Goal: Task Accomplishment & Management: Use online tool/utility

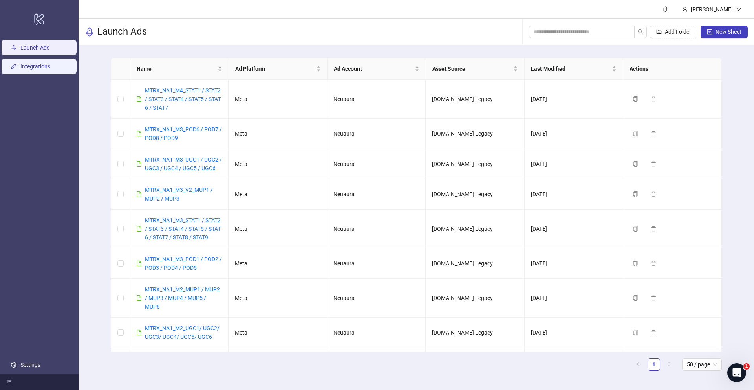
click at [37, 66] on link "Integrations" at bounding box center [35, 66] width 30 height 6
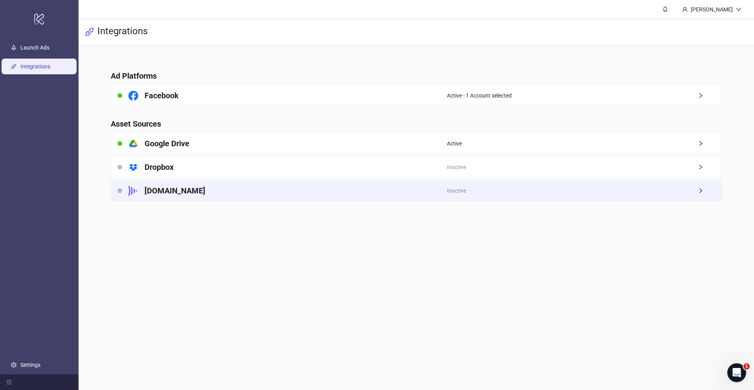
click at [217, 187] on div "Frame.io" at bounding box center [279, 191] width 336 height 20
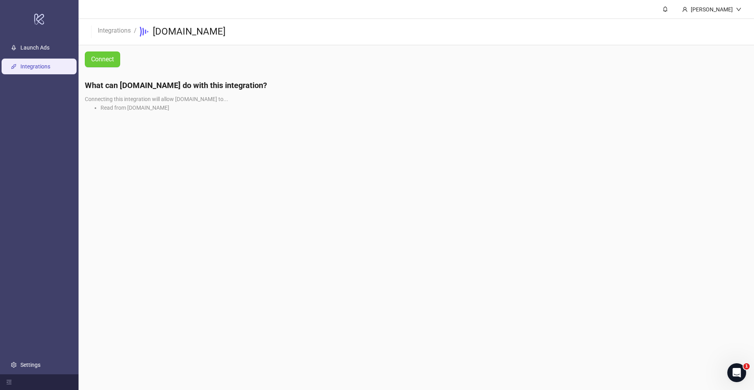
click at [101, 51] on button "Connect" at bounding box center [102, 59] width 35 height 16
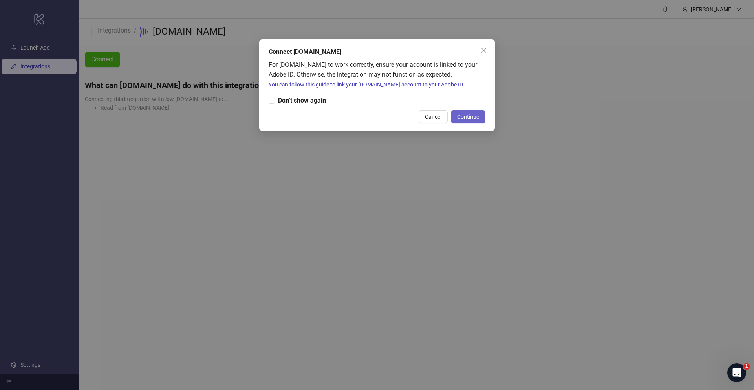
click at [478, 114] on span "Continue" at bounding box center [468, 117] width 22 height 6
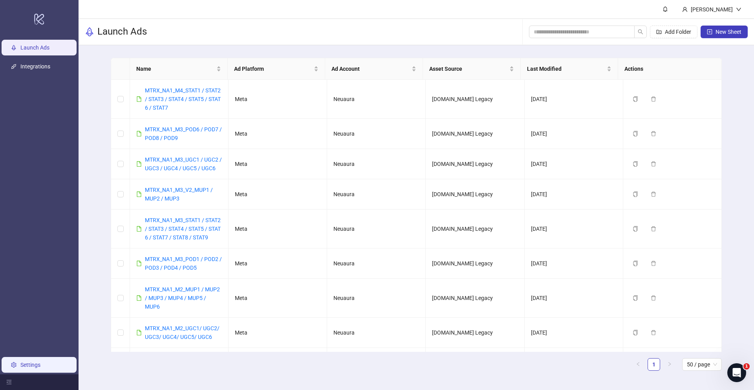
click at [26, 366] on link "Settings" at bounding box center [30, 364] width 20 height 6
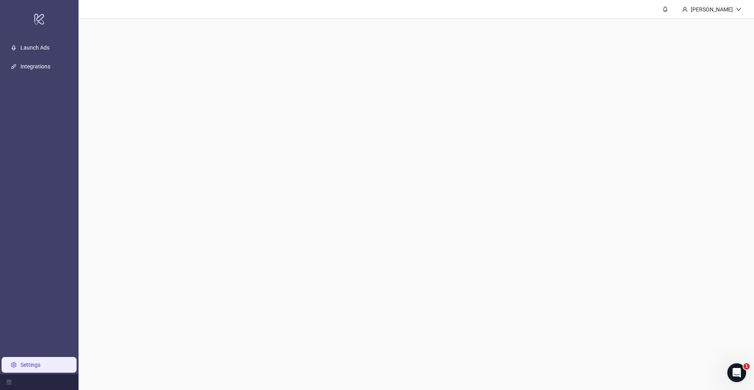
click at [26, 366] on link "Settings" at bounding box center [30, 364] width 20 height 6
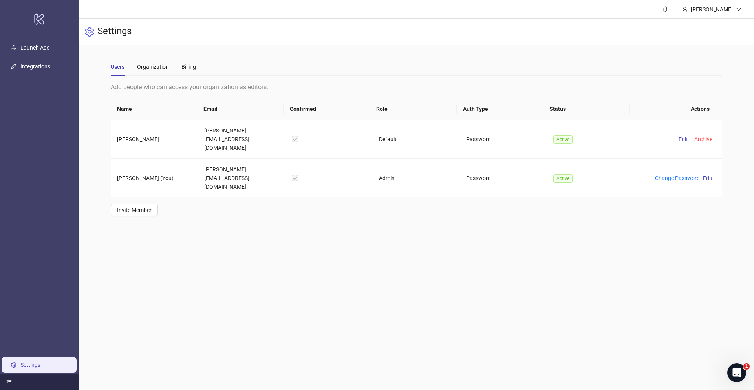
click at [0, 384] on div at bounding box center [39, 382] width 79 height 16
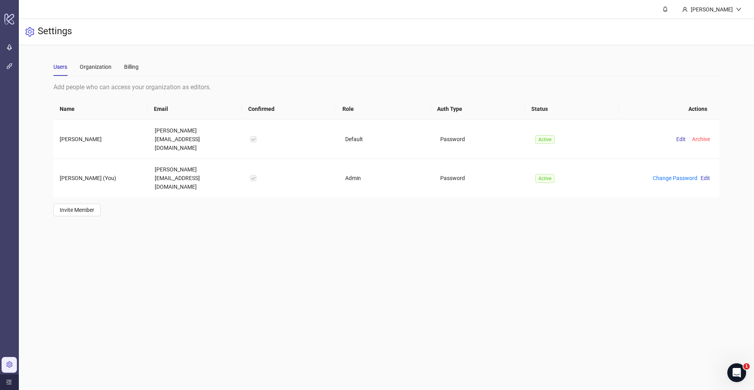
click at [7, 383] on icon "menu-unfold" at bounding box center [8, 381] width 5 height 5
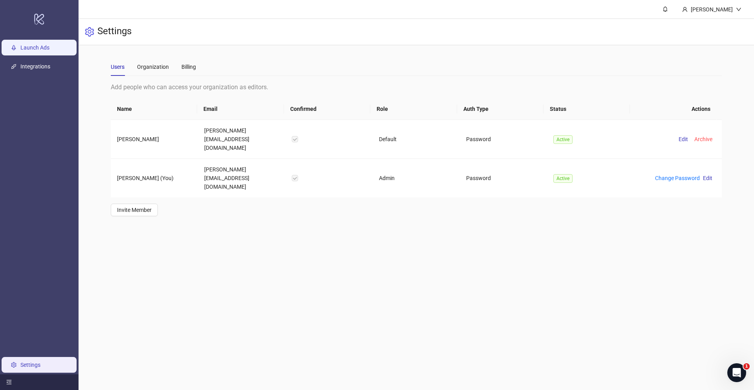
click at [39, 51] on link "Launch Ads" at bounding box center [34, 47] width 29 height 6
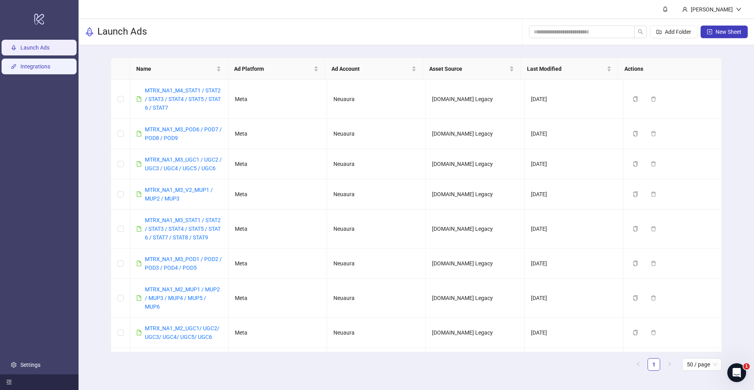
click at [37, 63] on link "Integrations" at bounding box center [35, 66] width 30 height 6
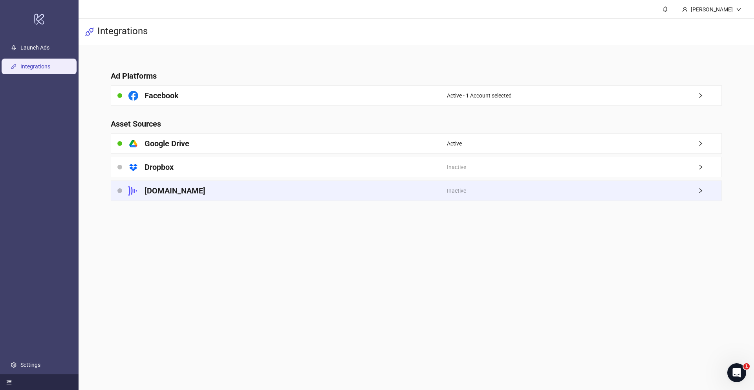
click at [702, 192] on icon "right" at bounding box center [700, 190] width 5 height 5
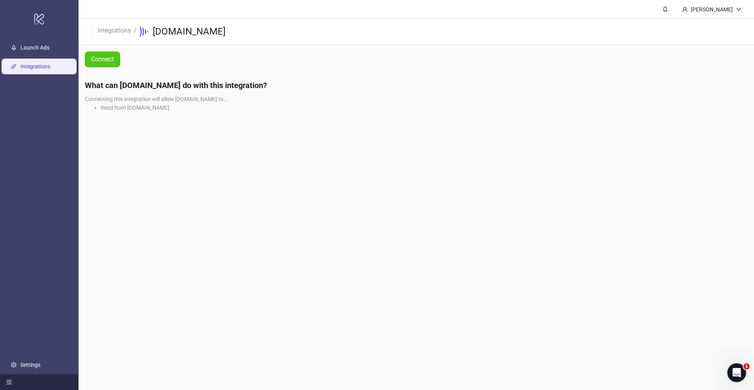
click at [117, 110] on li "Read from Frame.io" at bounding box center [424, 107] width 647 height 9
click at [161, 96] on span "Connecting this integration will allow [DOMAIN_NAME] to..." at bounding box center [156, 99] width 143 height 6
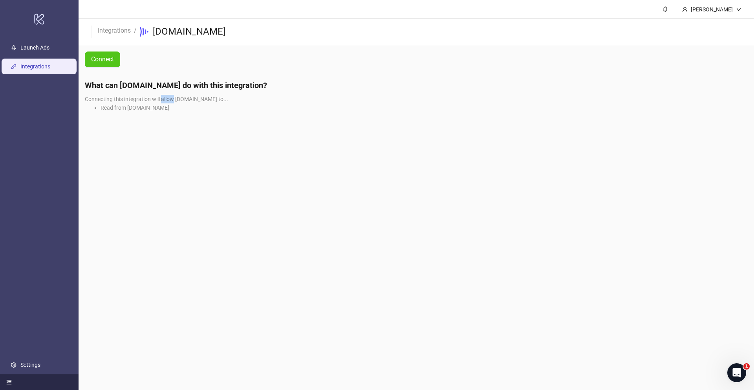
click at [161, 96] on span "Connecting this integration will allow [DOMAIN_NAME] to..." at bounding box center [156, 99] width 143 height 6
click at [111, 60] on span "Connect" at bounding box center [102, 59] width 23 height 7
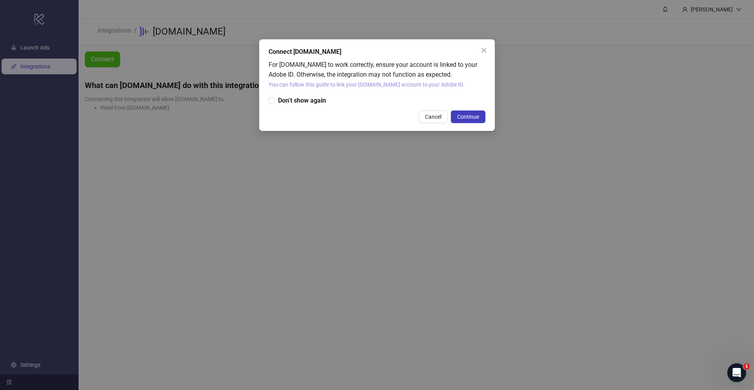
click at [352, 82] on link "You can follow this guide to link your [DOMAIN_NAME] account to your Adobe ID." at bounding box center [367, 84] width 196 height 6
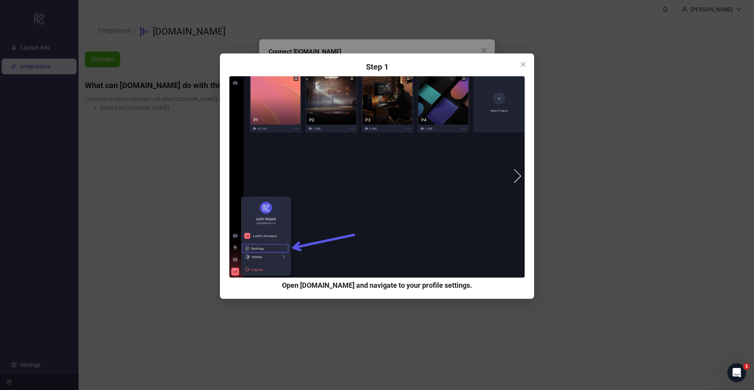
click at [511, 180] on button "next" at bounding box center [514, 176] width 14 height 14
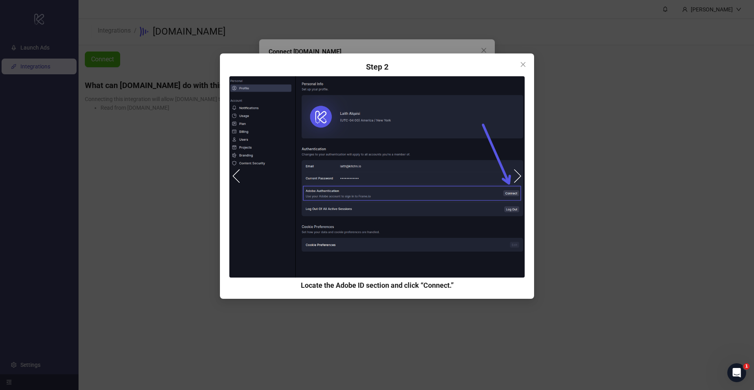
click at [520, 178] on button "next" at bounding box center [514, 176] width 14 height 14
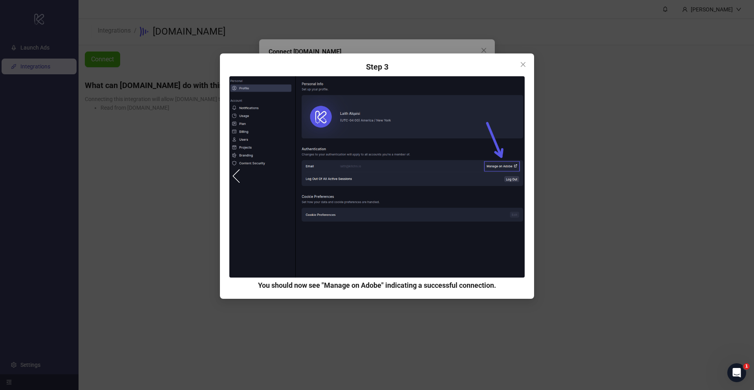
click at [606, 163] on div "Step 1 Open [DOMAIN_NAME] and navigate to your profile settings. Step 2 Locate …" at bounding box center [377, 195] width 754 height 390
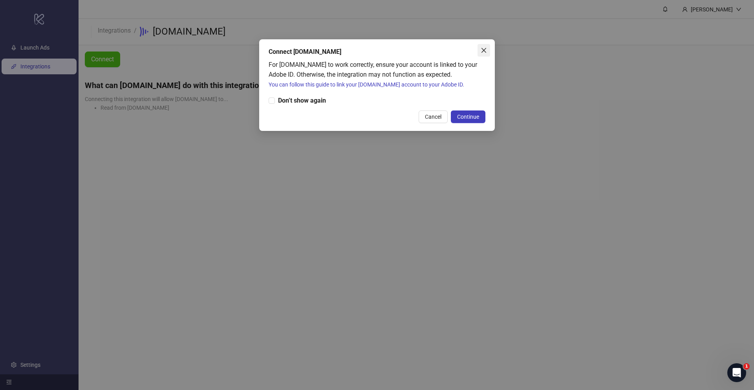
drag, startPoint x: 476, startPoint y: 42, endPoint x: 482, endPoint y: 54, distance: 13.5
click at [480, 48] on div "Connect [DOMAIN_NAME] For [DOMAIN_NAME] to work correctly, ensure your account …" at bounding box center [377, 85] width 236 height 92
click at [482, 54] on button "Close" at bounding box center [484, 50] width 13 height 13
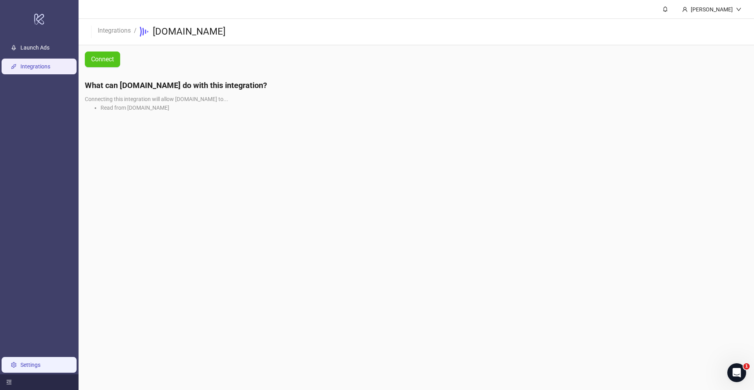
click at [20, 367] on link "Settings" at bounding box center [30, 364] width 20 height 6
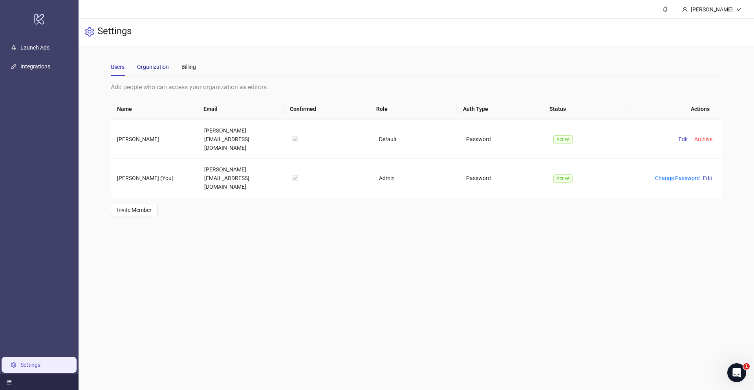
click at [152, 68] on div "Organization" at bounding box center [153, 66] width 32 height 9
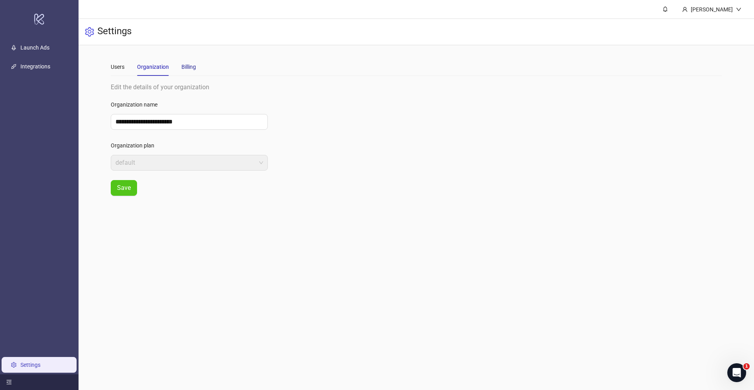
click at [195, 64] on div "Billing" at bounding box center [188, 66] width 15 height 9
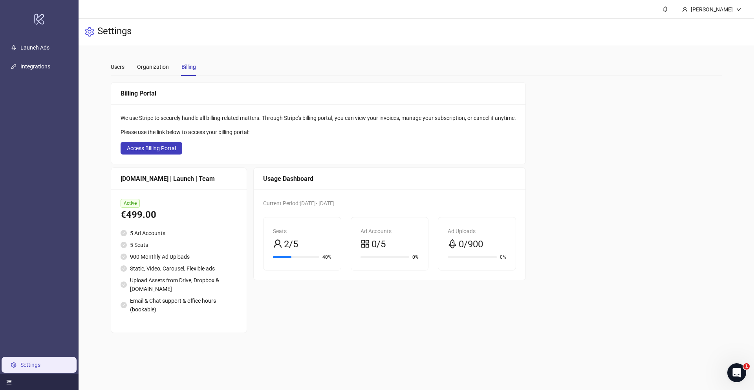
click at [128, 71] on div "Users Organization Billing" at bounding box center [153, 67] width 85 height 18
click at [115, 70] on div "Users" at bounding box center [118, 66] width 14 height 9
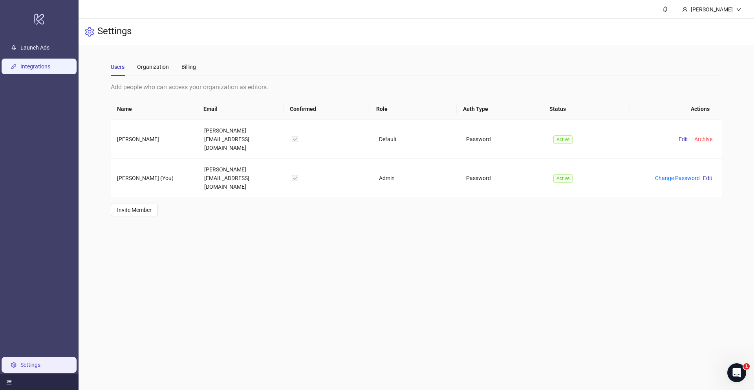
click at [27, 63] on link "Integrations" at bounding box center [35, 66] width 30 height 6
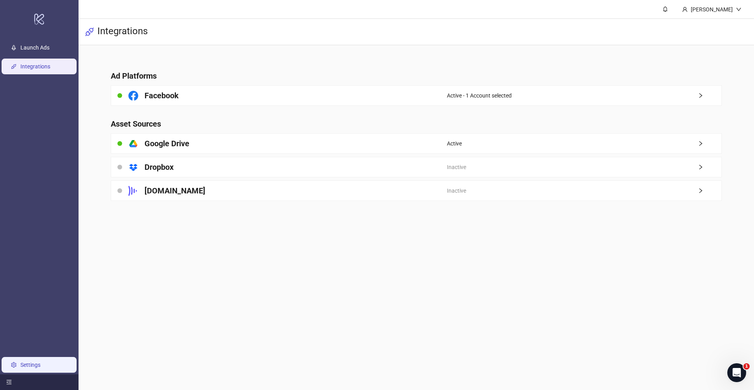
click at [23, 364] on link "Settings" at bounding box center [30, 364] width 20 height 6
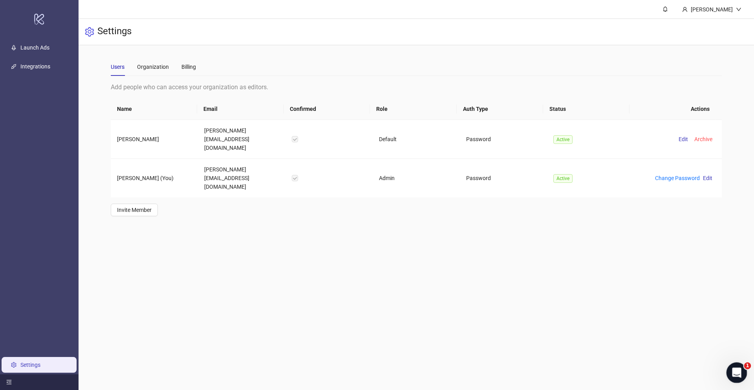
click at [733, 371] on icon "Open Intercom Messenger" at bounding box center [735, 371] width 13 height 13
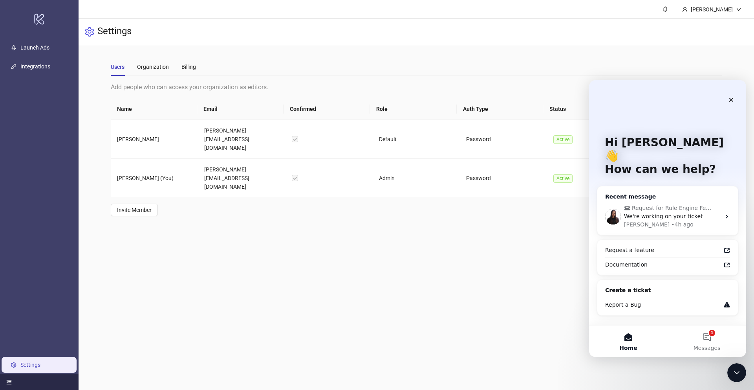
click at [660, 213] on span "We're working on your ticket" at bounding box center [663, 216] width 79 height 6
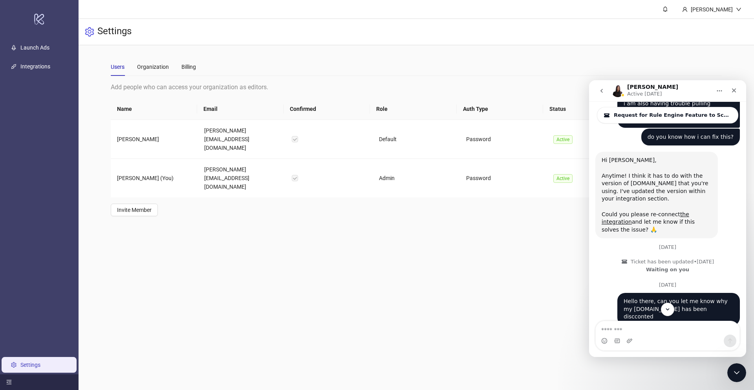
scroll to position [647, 0]
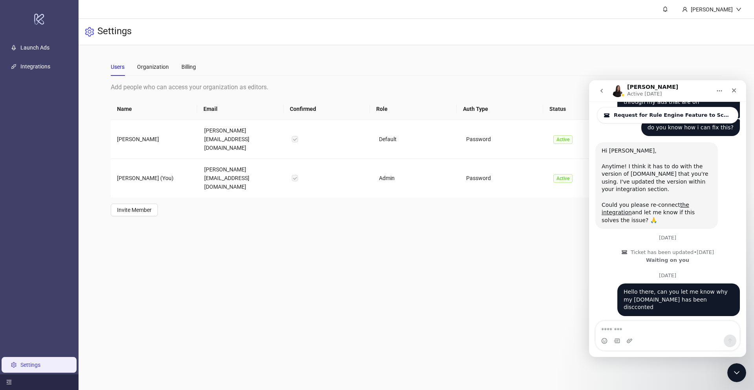
click at [650, 332] on textarea "Message…" at bounding box center [668, 327] width 144 height 13
type textarea "********"
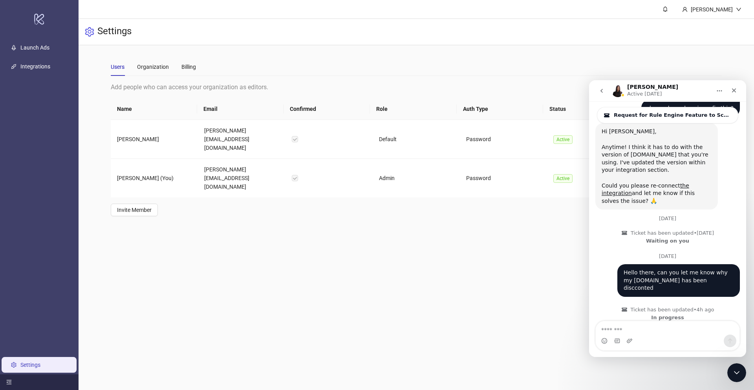
scroll to position [670, 0]
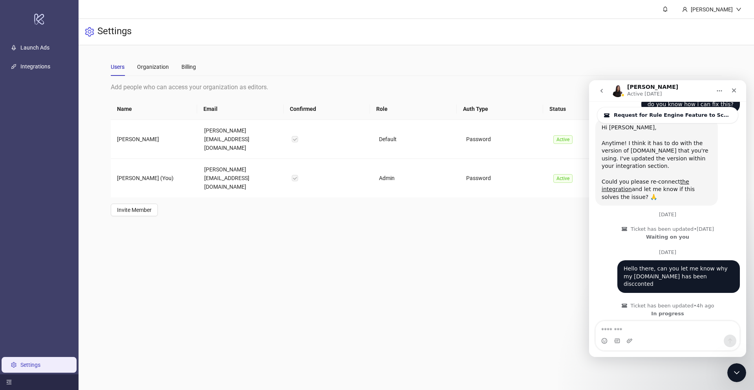
click at [697, 263] on div "Hello there, can you let me know why my frame.io has been discconted Harry • 4h…" at bounding box center [667, 279] width 145 height 39
click at [678, 265] on div "Hello there, can you let me know why my [DOMAIN_NAME] has been discconted" at bounding box center [679, 276] width 110 height 23
copy div "Hello there, can you let me know why my [DOMAIN_NAME] has been discconted"
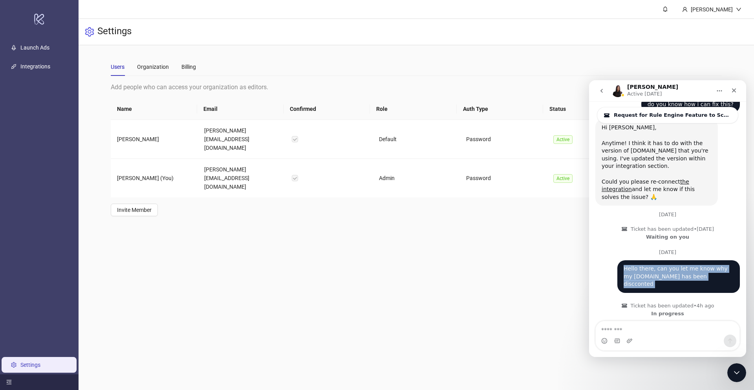
click at [599, 86] on button "go back" at bounding box center [601, 90] width 15 height 15
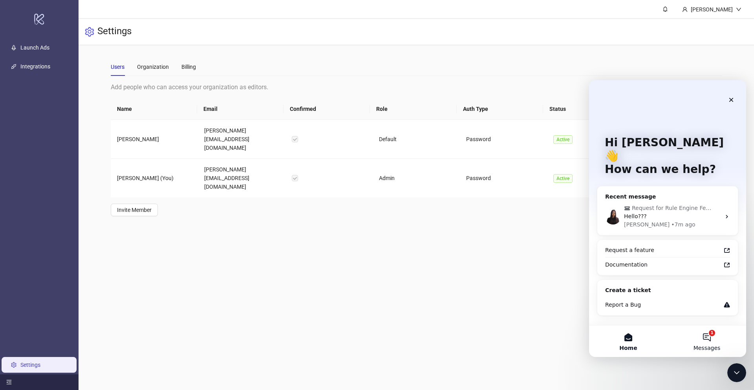
click at [704, 336] on button "1 Messages" at bounding box center [707, 340] width 79 height 31
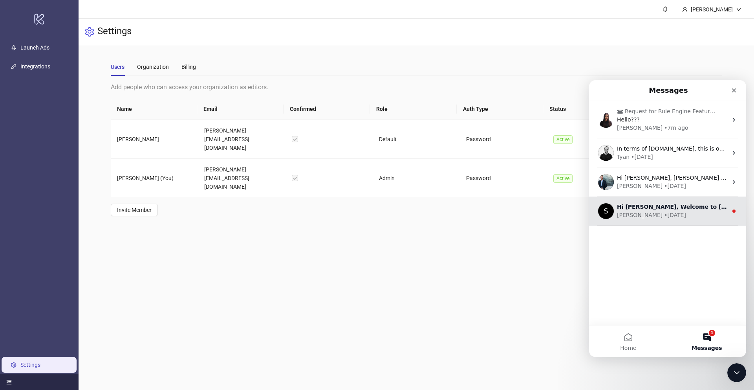
click at [695, 212] on div "Simon • 7w ago" at bounding box center [672, 215] width 111 height 8
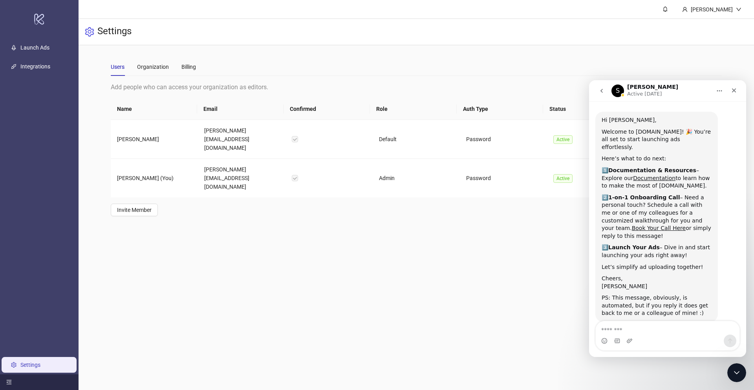
scroll to position [23, 0]
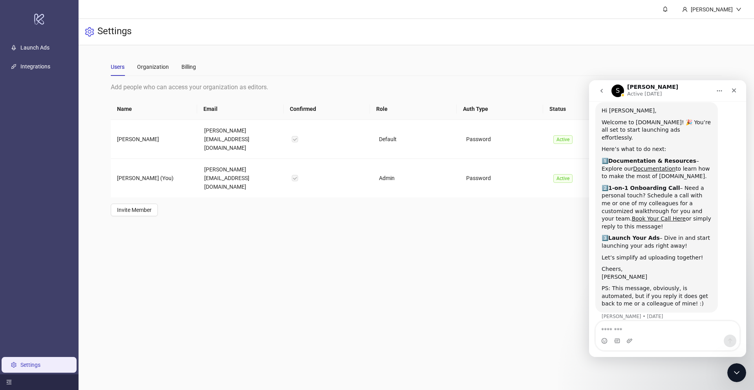
click at [608, 88] on button "go back" at bounding box center [601, 90] width 15 height 15
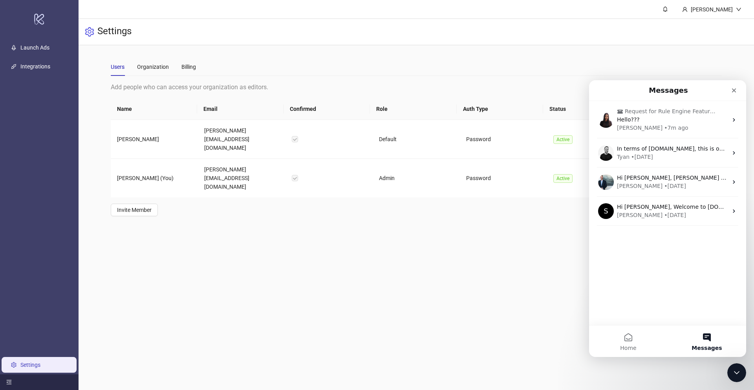
scroll to position [0, 0]
click at [625, 343] on button "Home" at bounding box center [628, 340] width 79 height 31
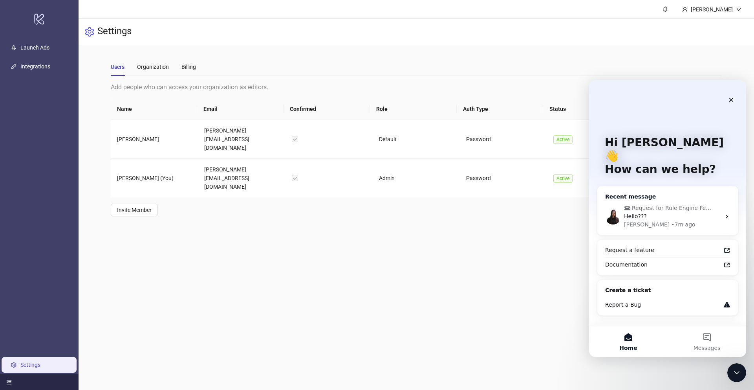
click at [664, 186] on div "Recent message Request for Rule Engine Feature to Schedule Ads Launch Dates Hel…" at bounding box center [667, 210] width 141 height 49
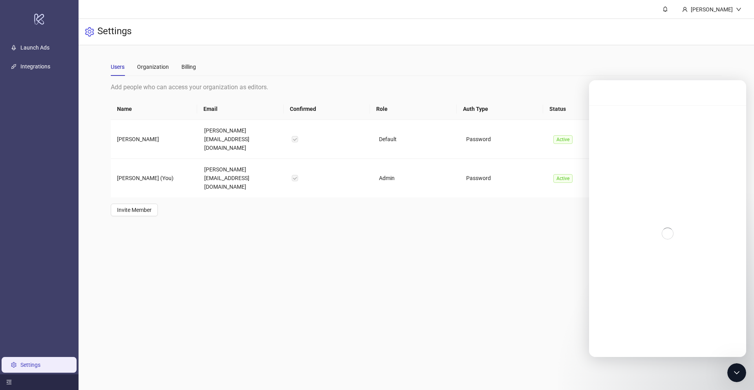
click at [688, 203] on div "Intercom messenger" at bounding box center [667, 233] width 157 height 256
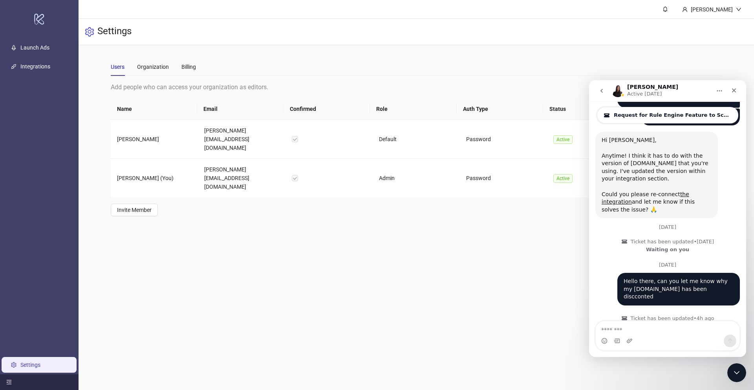
scroll to position [670, 0]
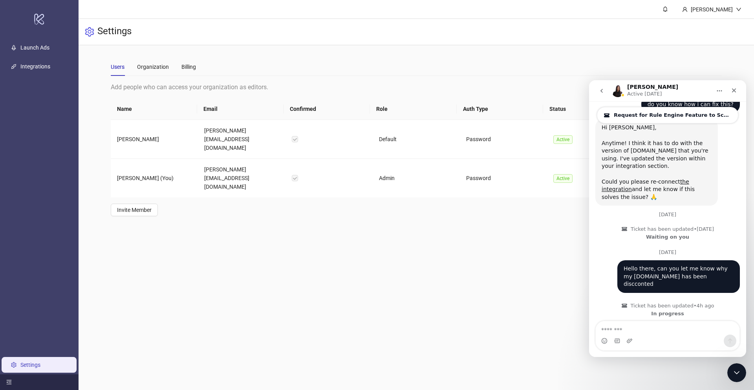
click at [632, 114] on span "Request for Rule Engine Feature to Schedule Ads Launch Dates" at bounding box center [673, 115] width 118 height 6
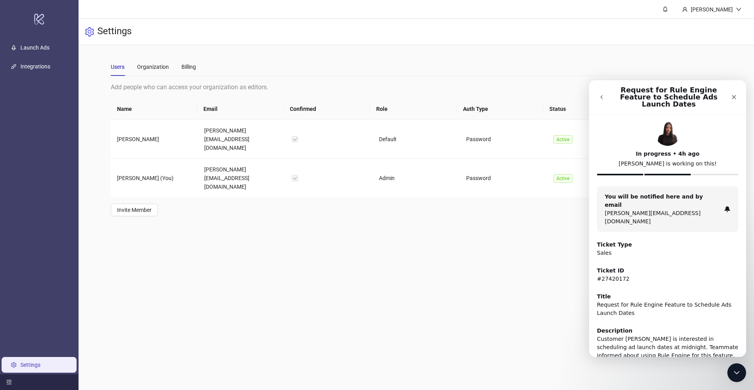
scroll to position [0, 0]
click at [603, 96] on icon "go back" at bounding box center [602, 97] width 6 height 6
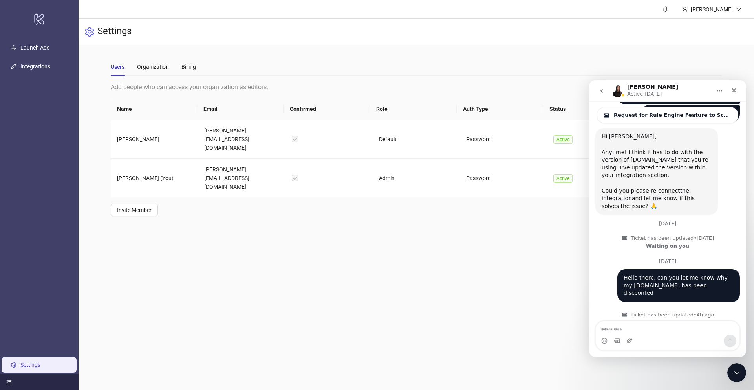
scroll to position [670, 0]
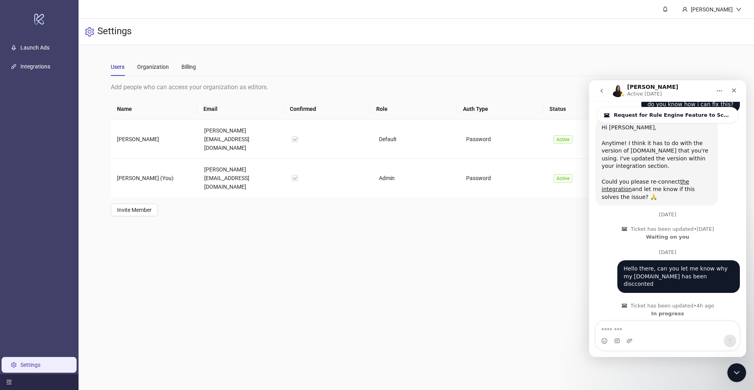
click at [603, 96] on button "go back" at bounding box center [601, 90] width 15 height 15
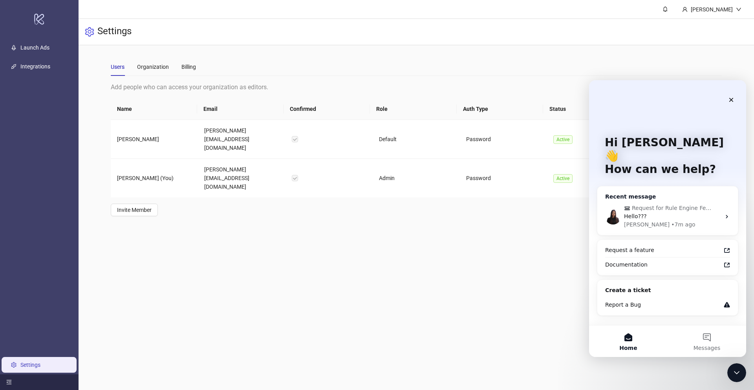
click at [676, 212] on div "Hello???" at bounding box center [672, 216] width 97 height 8
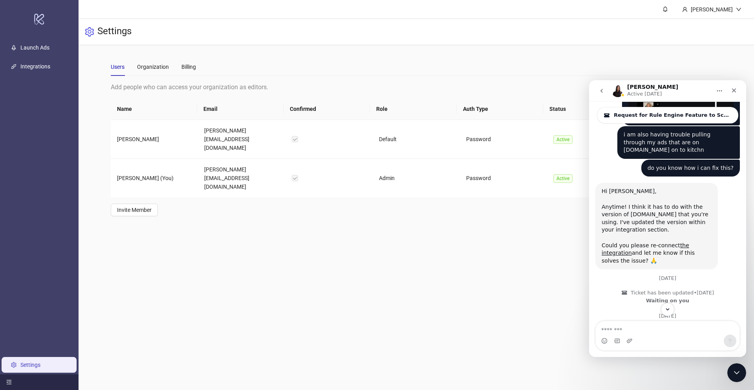
scroll to position [619, 0]
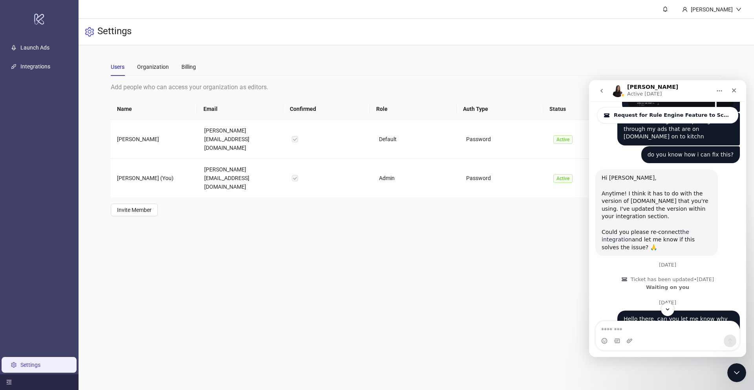
click at [680, 229] on link "the integration" at bounding box center [646, 236] width 88 height 14
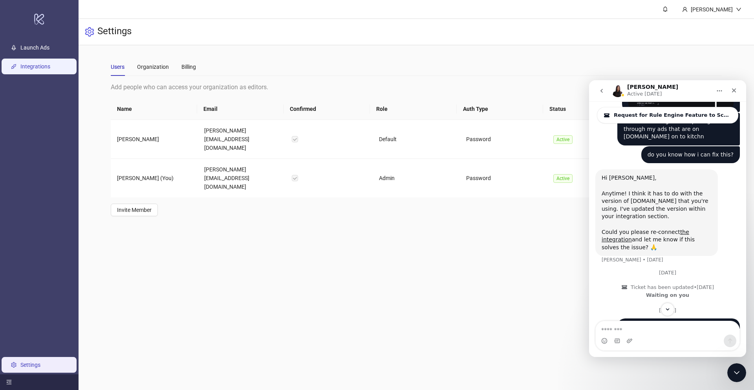
click at [38, 70] on link "Integrations" at bounding box center [35, 66] width 30 height 6
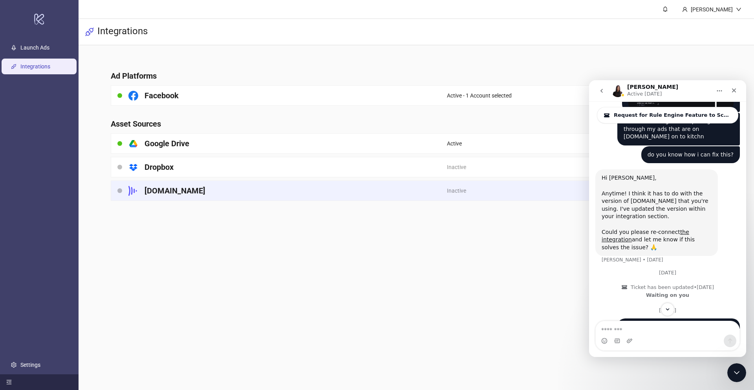
click at [171, 190] on h4 "[DOMAIN_NAME]" at bounding box center [175, 190] width 61 height 11
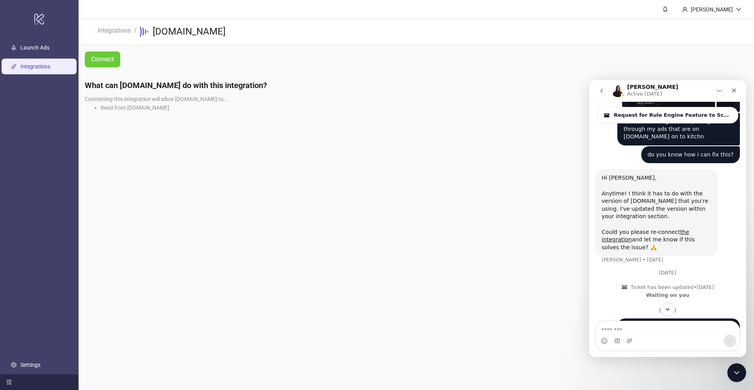
click at [114, 64] on button "Connect" at bounding box center [102, 59] width 35 height 16
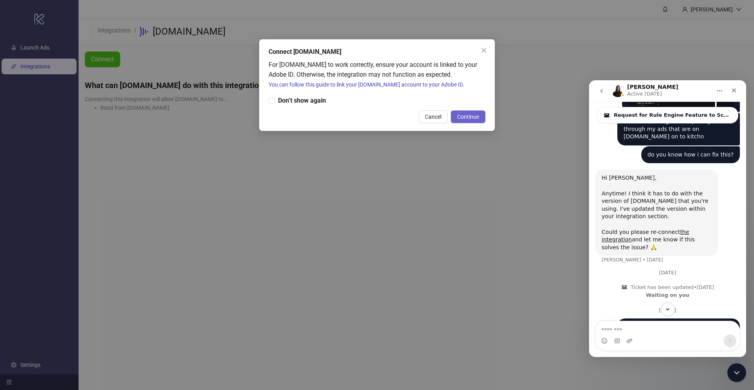
click at [478, 118] on span "Continue" at bounding box center [468, 117] width 22 height 6
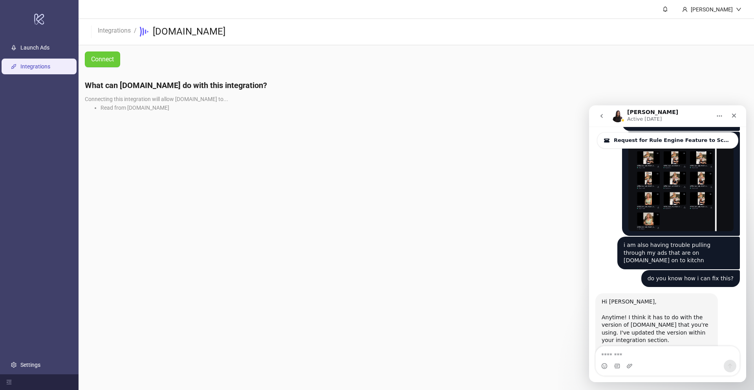
click at [115, 65] on button "Connect" at bounding box center [102, 59] width 35 height 16
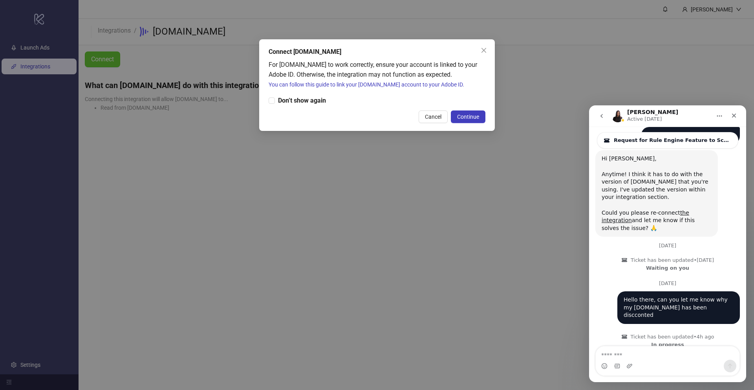
scroll to position [670, 0]
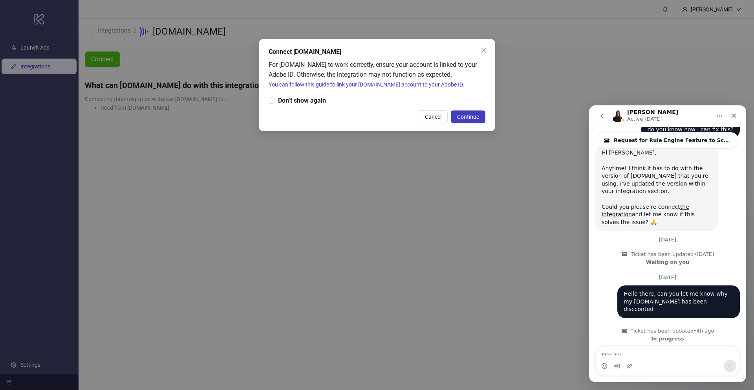
click at [489, 111] on div "Connect [DOMAIN_NAME] For [DOMAIN_NAME] to work correctly, ensure your account …" at bounding box center [377, 85] width 236 height 92
click at [473, 112] on button "Continue" at bounding box center [468, 116] width 35 height 13
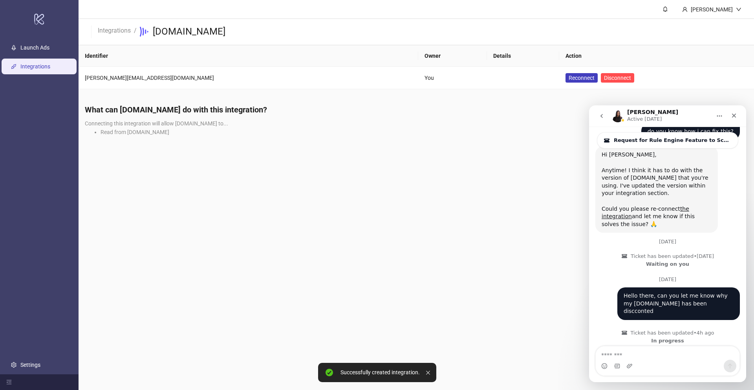
scroll to position [670, 0]
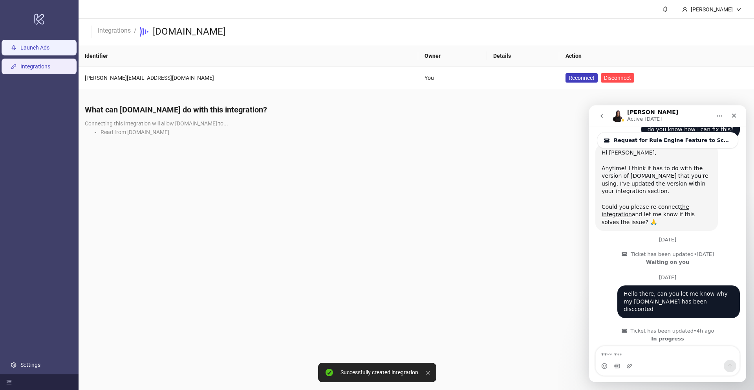
click at [46, 47] on link "Launch Ads" at bounding box center [34, 47] width 29 height 6
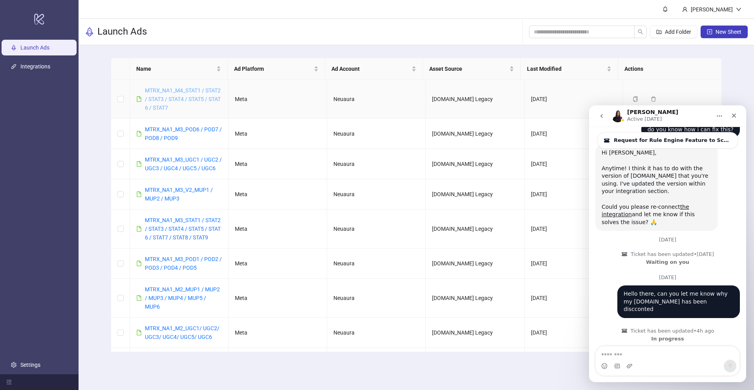
click at [188, 90] on link "MTRX_NA1_M4_STAT1 / STAT2 / STAT3 / STAT4 / STAT5 / STAT 6 / STAT7" at bounding box center [183, 99] width 76 height 24
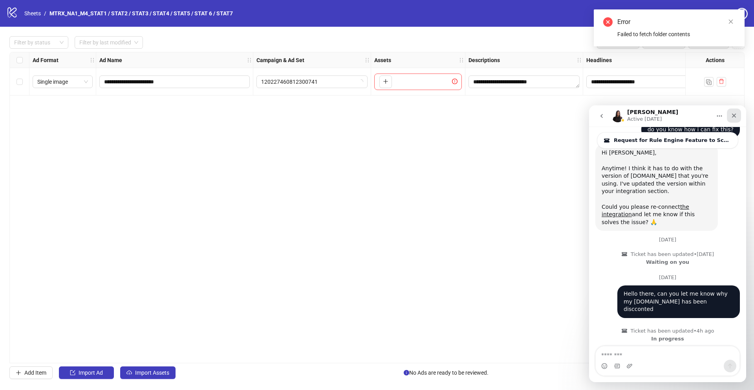
click at [737, 117] on icon "Close" at bounding box center [734, 115] width 6 height 6
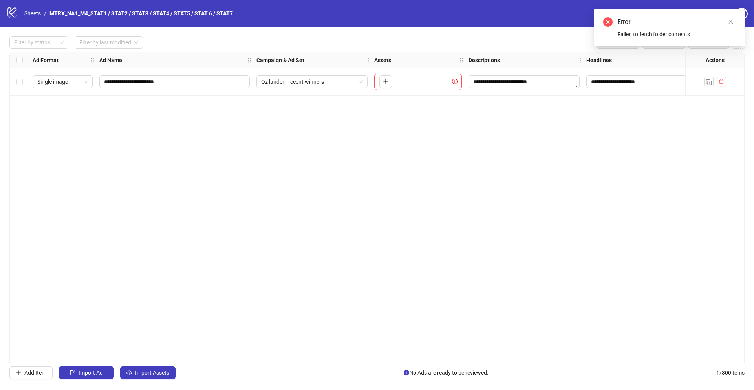
scroll to position [670, 0]
click at [148, 375] on button "Import Assets" at bounding box center [147, 372] width 55 height 13
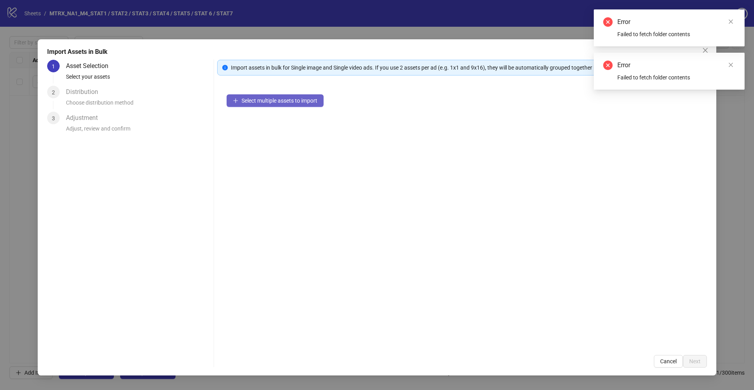
click at [260, 94] on button "Select multiple assets to import" at bounding box center [275, 100] width 97 height 13
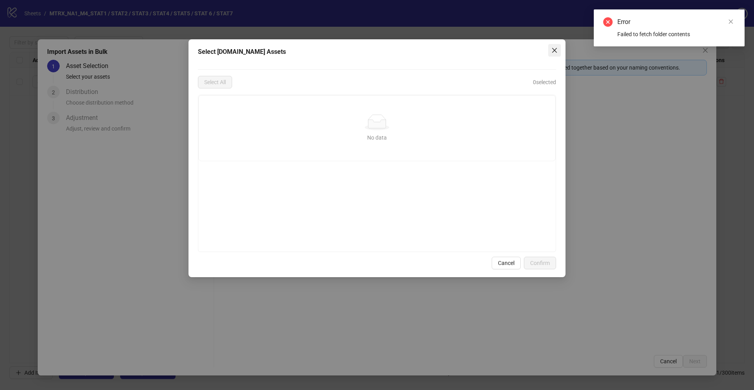
click at [556, 49] on icon "close" at bounding box center [554, 50] width 6 height 6
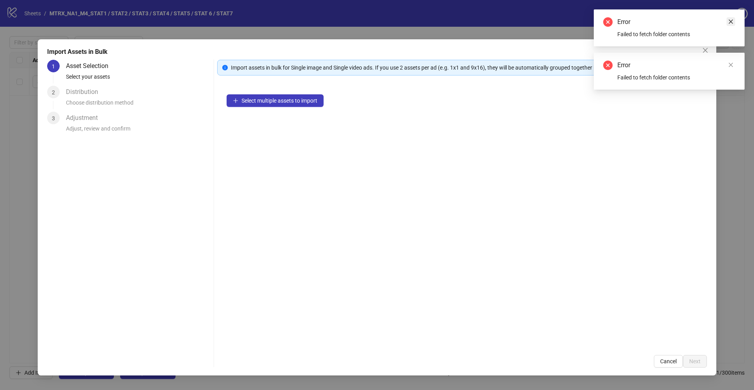
click at [729, 25] on link "Close" at bounding box center [731, 21] width 9 height 9
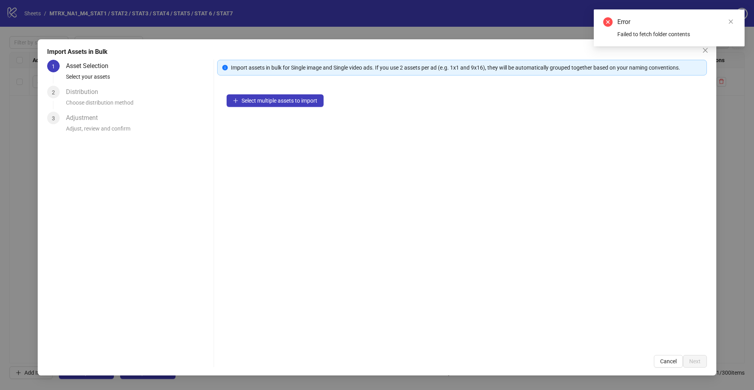
click at [727, 30] on div "Failed to fetch folder contents" at bounding box center [676, 34] width 118 height 9
click at [731, 23] on icon "close" at bounding box center [730, 21] width 5 height 5
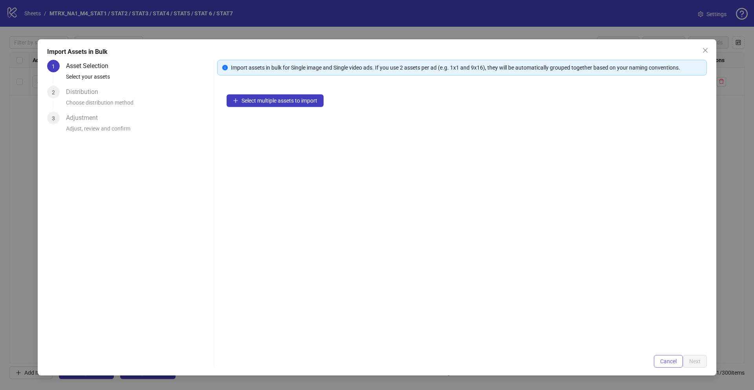
click at [674, 366] on button "Cancel" at bounding box center [668, 361] width 29 height 13
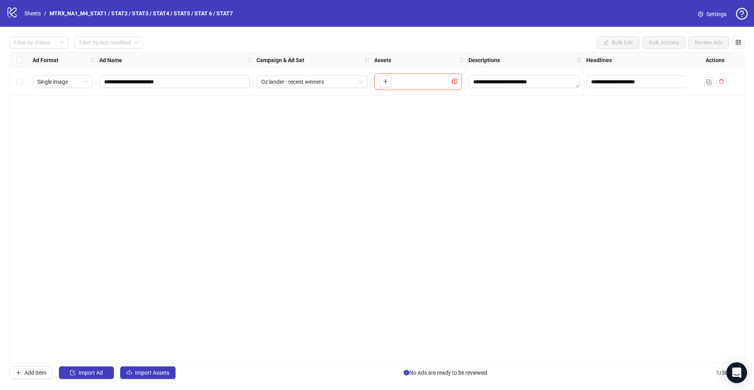
click at [738, 373] on icon "Open Intercom Messenger" at bounding box center [736, 372] width 9 height 10
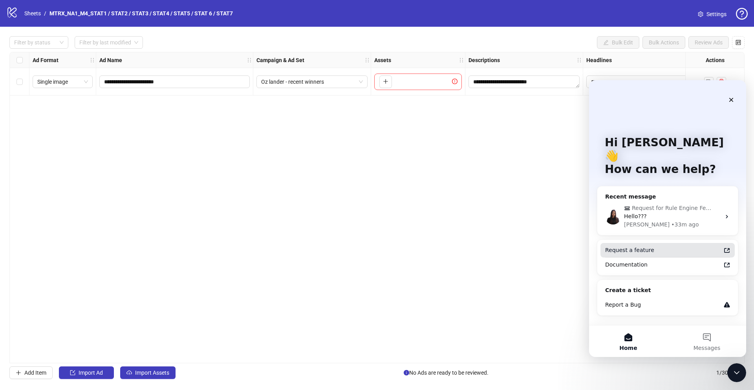
click at [669, 246] on div "Request a feature" at bounding box center [662, 250] width 115 height 8
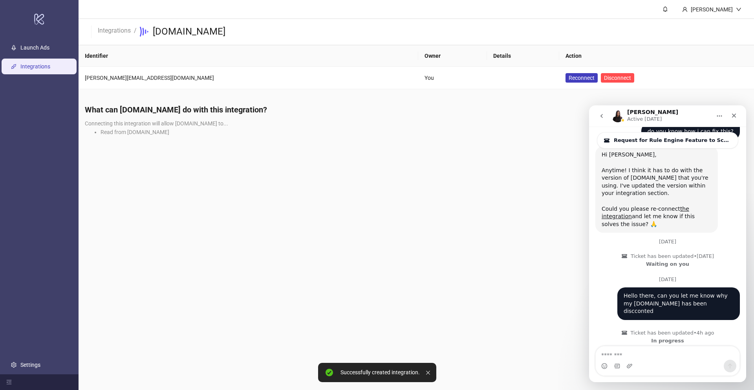
scroll to position [670, 0]
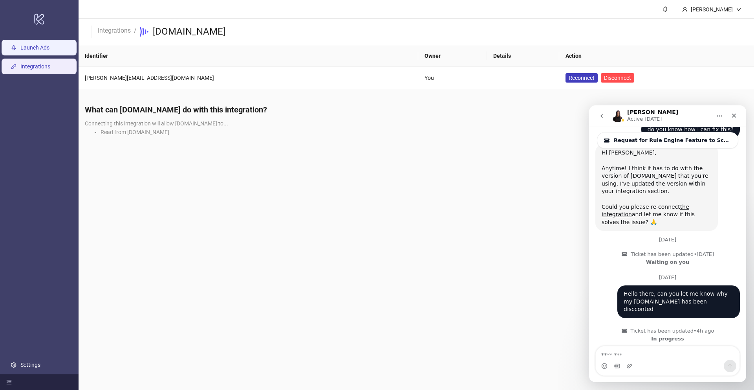
click at [44, 51] on link "Launch Ads" at bounding box center [34, 47] width 29 height 6
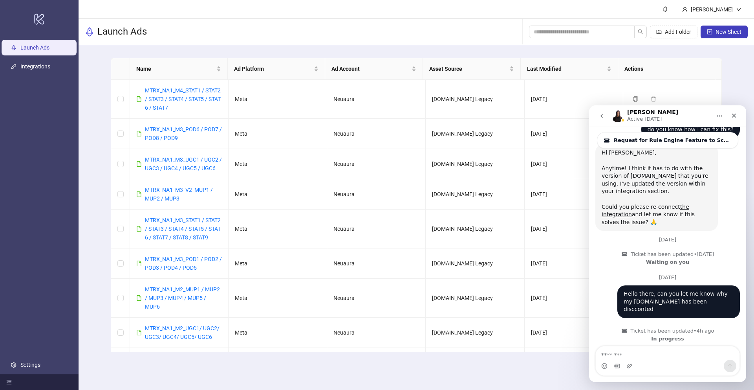
click at [680, 38] on div "Add Folder New Sheet" at bounding box center [638, 31] width 219 height 25
click at [677, 30] on span "Add Folder" at bounding box center [678, 32] width 26 height 6
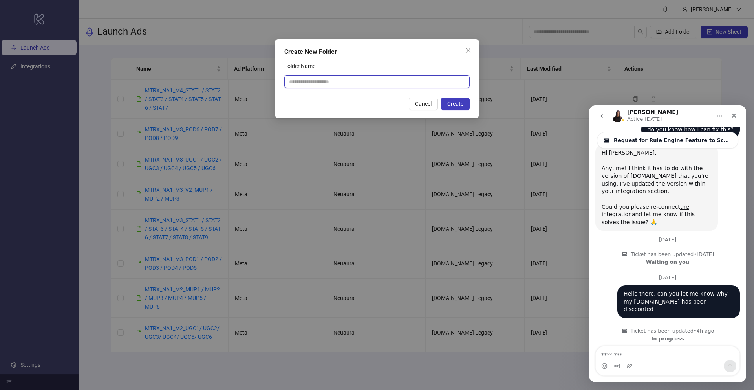
click at [407, 86] on input "Folder Name" at bounding box center [376, 81] width 185 height 13
click at [471, 40] on div "Create New Folder Folder Name Cancel Create" at bounding box center [377, 78] width 204 height 79
click at [467, 47] on icon "close" at bounding box center [468, 50] width 6 height 6
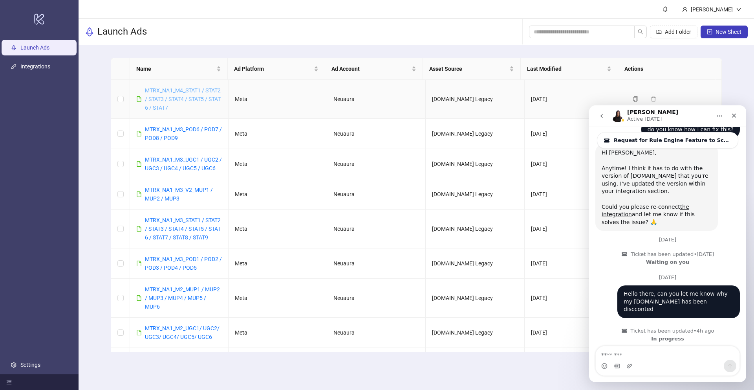
click at [189, 92] on link "MTRX_NA1_M4_STAT1 / STAT2 / STAT3 / STAT4 / STAT5 / STAT 6 / STAT7" at bounding box center [183, 99] width 76 height 24
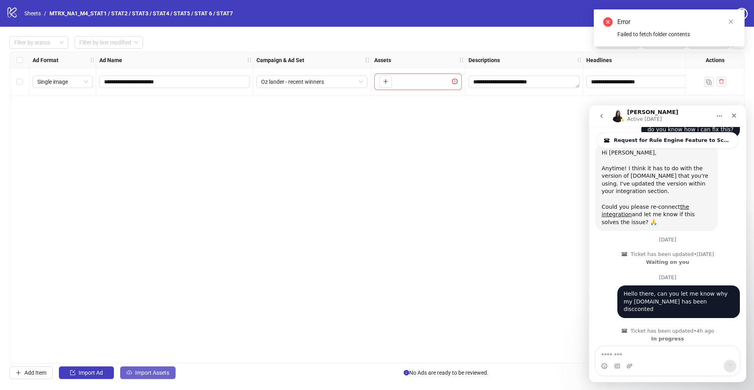
click at [145, 373] on span "Import Assets" at bounding box center [152, 372] width 34 height 6
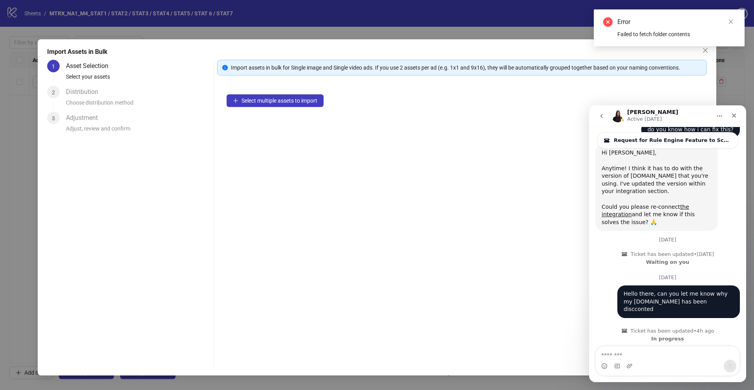
click at [280, 91] on div "Select multiple assets to import" at bounding box center [462, 215] width 490 height 260
click at [269, 106] on button "Select multiple assets to import" at bounding box center [275, 100] width 97 height 13
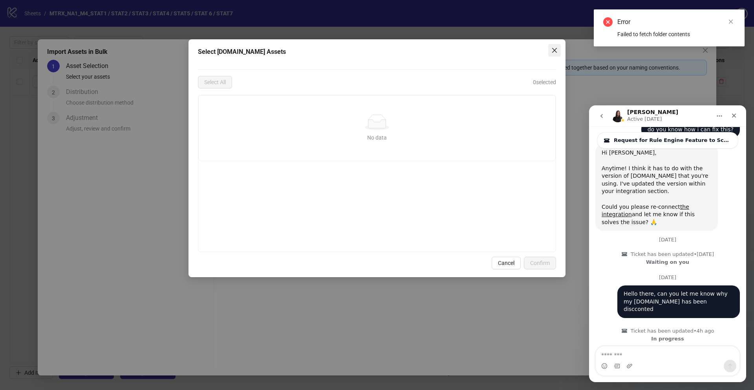
click at [552, 53] on icon "close" at bounding box center [554, 50] width 6 height 6
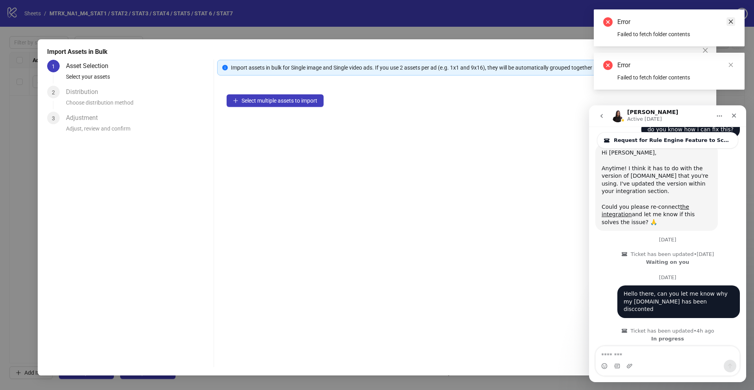
click at [733, 21] on icon "close" at bounding box center [730, 21] width 5 height 5
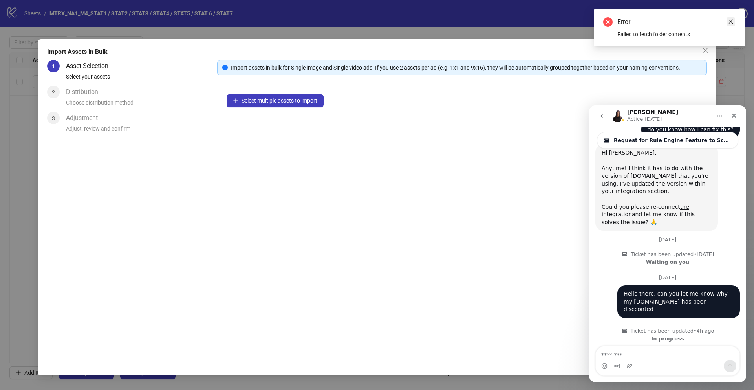
click at [727, 17] on link "Close" at bounding box center [731, 21] width 9 height 9
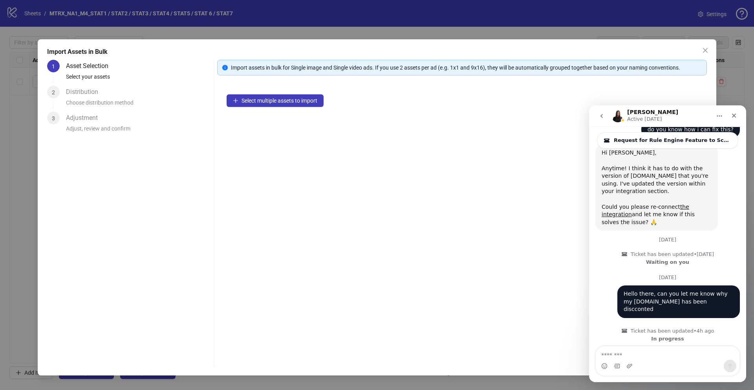
click at [602, 114] on icon "go back" at bounding box center [602, 116] width 2 height 4
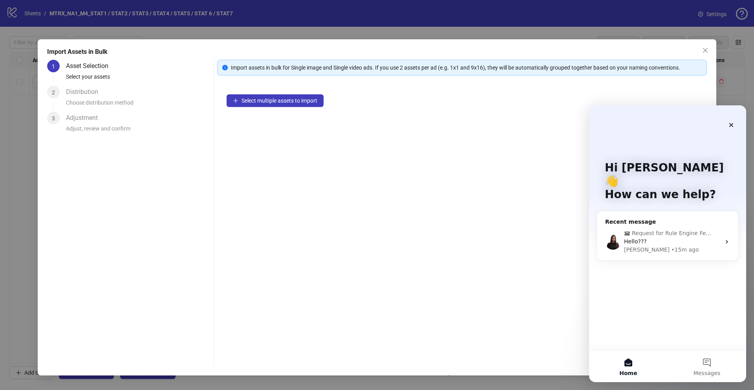
click at [626, 365] on button "Home" at bounding box center [628, 365] width 79 height 31
click at [729, 131] on div "Close" at bounding box center [731, 125] width 14 height 14
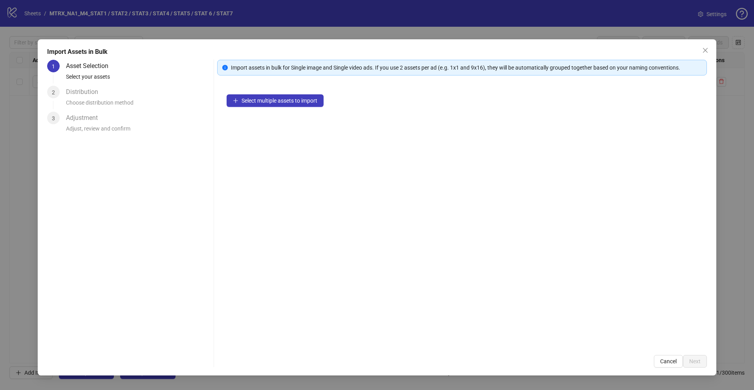
click at [742, 309] on div "Import Assets in Bulk 1 Asset Selection Select your assets 2 Distribution Choos…" at bounding box center [377, 195] width 754 height 390
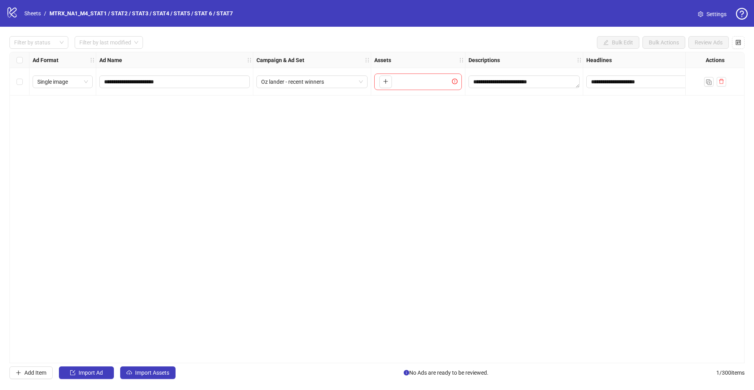
click at [10, 13] on icon at bounding box center [11, 12] width 9 height 10
click at [42, 17] on ol "Sheets / MTRX_NA1_M4_STAT1 / STAT2 / STAT3 / STAT4 / STAT5 / STAT 6 / STAT7" at bounding box center [128, 13] width 209 height 9
click at [0, 13] on div "logo/logo-mobile Sheets / MTRX_NA1_M4_STAT1 / STAT2 / STAT3 / STAT4 / STAT5 / S…" at bounding box center [377, 13] width 754 height 27
click at [14, 13] on icon at bounding box center [11, 12] width 9 height 10
click at [38, 12] on link "Sheets" at bounding box center [33, 13] width 20 height 9
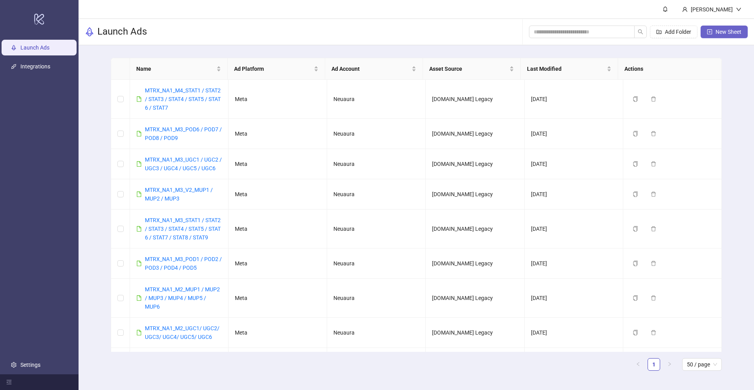
click at [723, 31] on span "New Sheet" at bounding box center [729, 32] width 26 height 6
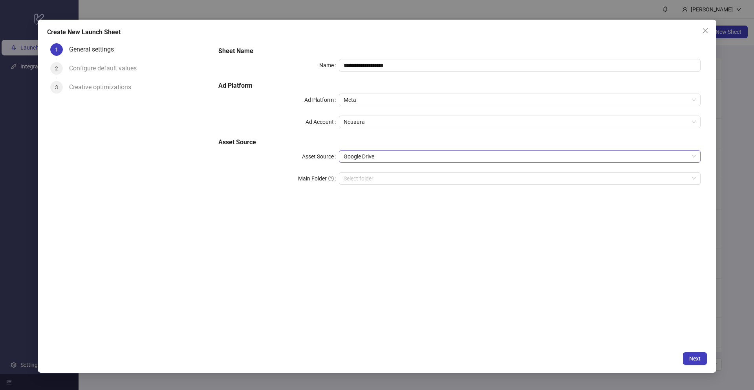
click at [390, 157] on span "Google Drive" at bounding box center [520, 156] width 352 height 12
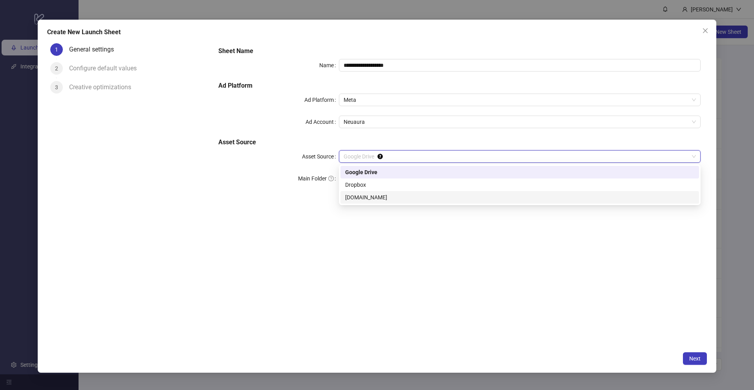
click at [377, 200] on div "[DOMAIN_NAME]" at bounding box center [519, 197] width 349 height 9
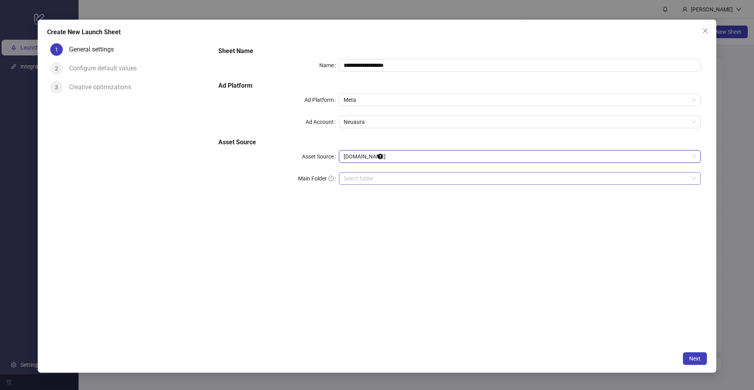
click at [381, 175] on input "search" at bounding box center [516, 178] width 345 height 12
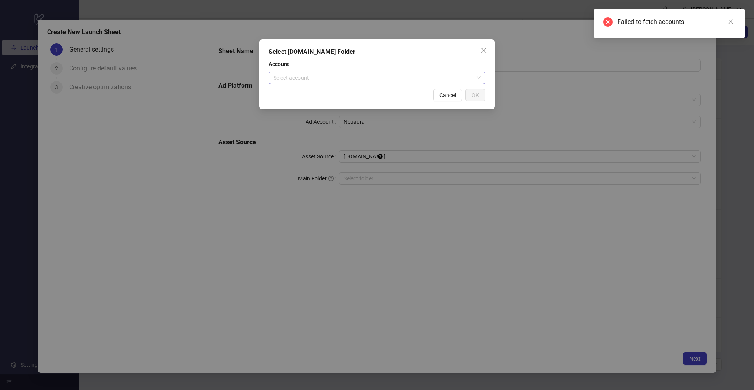
click at [434, 77] on input "search" at bounding box center [373, 78] width 200 height 12
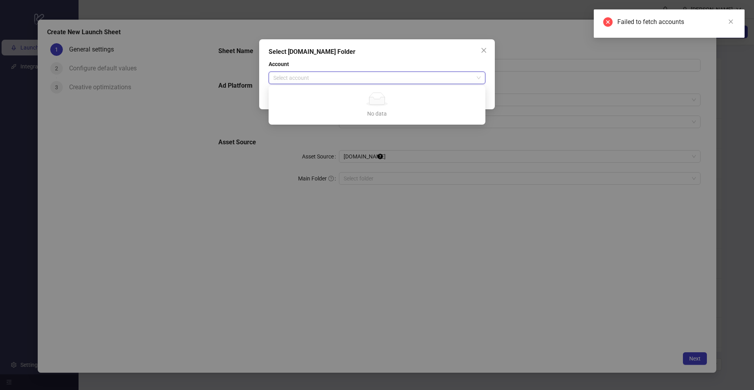
click at [434, 77] on input "search" at bounding box center [373, 78] width 200 height 12
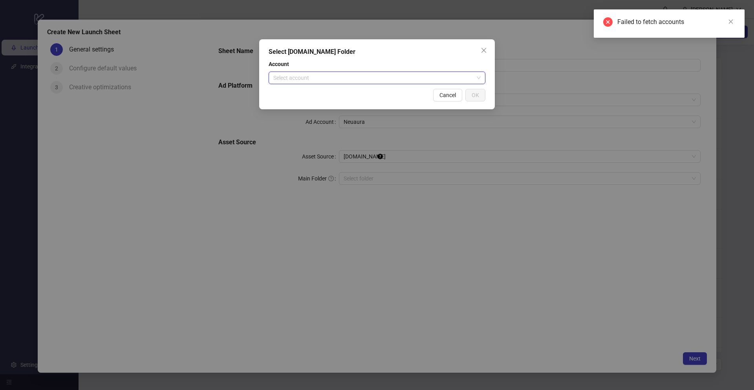
click at [434, 77] on input "search" at bounding box center [373, 78] width 200 height 12
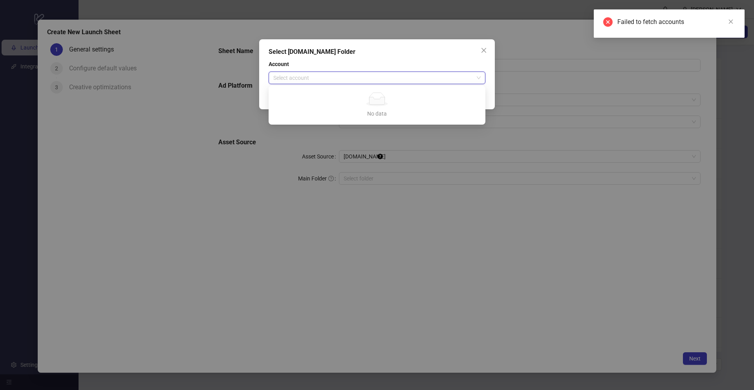
click at [434, 77] on input "search" at bounding box center [373, 78] width 200 height 12
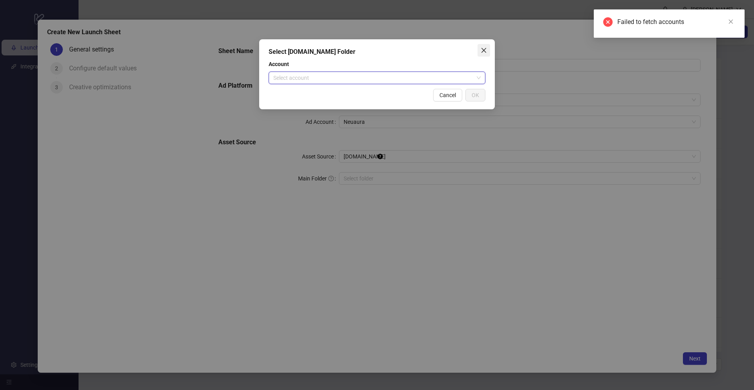
click at [483, 52] on icon "close" at bounding box center [484, 50] width 6 height 6
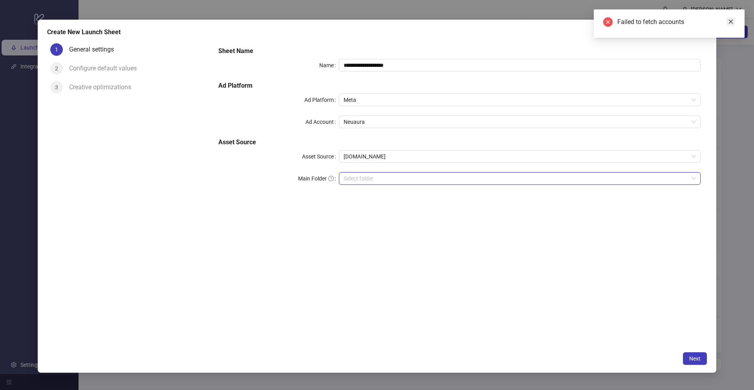
click at [734, 22] on link "Close" at bounding box center [731, 21] width 9 height 9
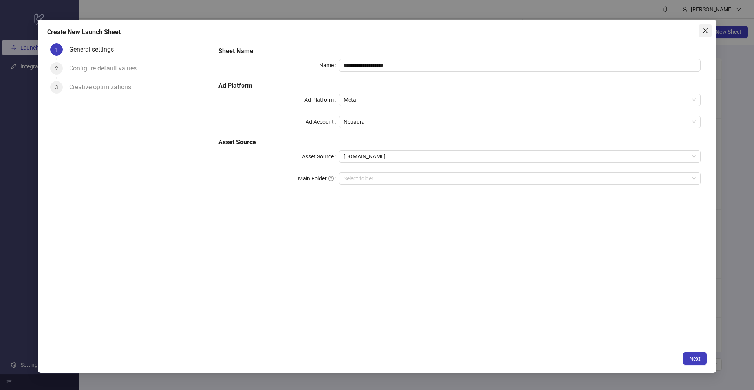
click at [707, 28] on icon "close" at bounding box center [705, 30] width 6 height 6
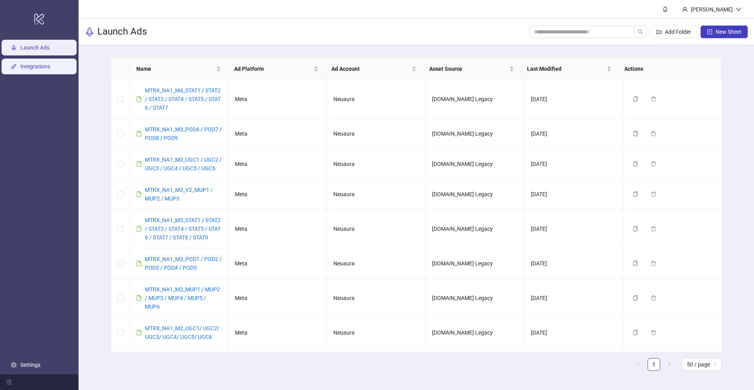
click at [50, 63] on link "Integrations" at bounding box center [35, 66] width 30 height 6
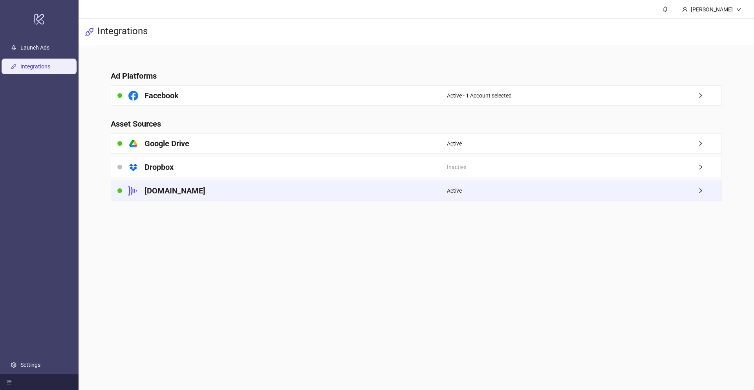
click at [705, 190] on span "right" at bounding box center [710, 190] width 24 height 5
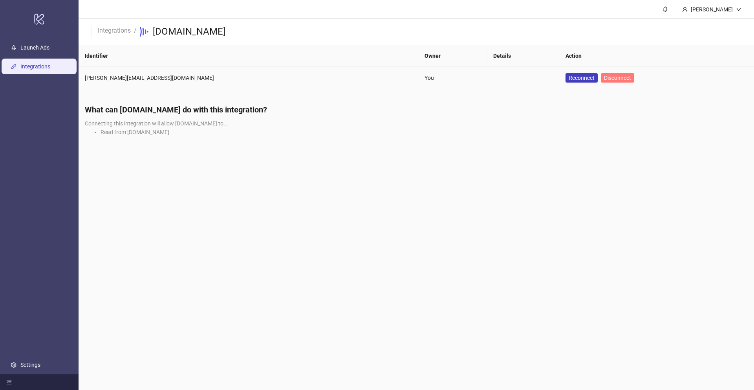
click at [604, 78] on span "Disconnect" at bounding box center [617, 78] width 27 height 6
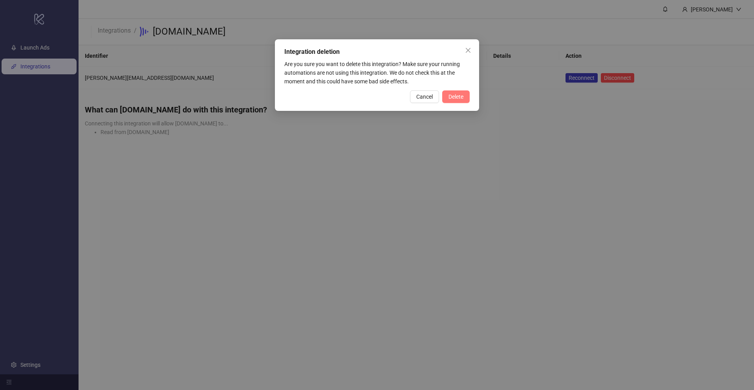
click at [456, 97] on span "Delete" at bounding box center [456, 96] width 15 height 6
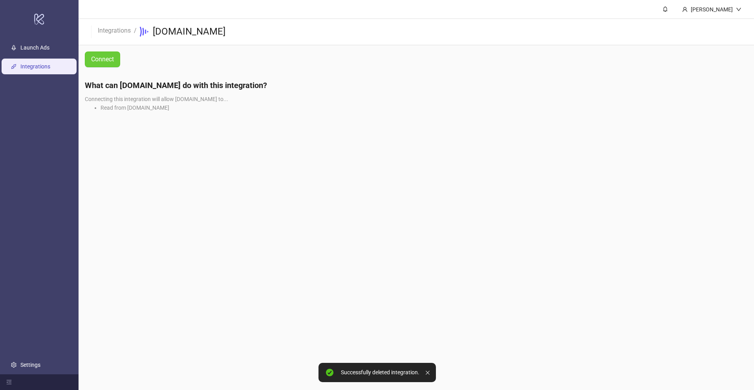
click at [91, 61] on span "Connect" at bounding box center [102, 59] width 23 height 7
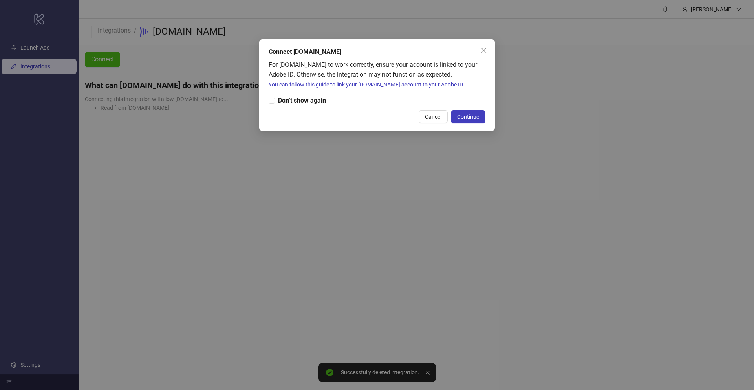
click at [473, 109] on div "Connect [DOMAIN_NAME] For [DOMAIN_NAME] to work correctly, ensure your account …" at bounding box center [377, 85] width 236 height 92
click at [377, 84] on link "You can follow this guide to link your [DOMAIN_NAME] account to your Adobe ID." at bounding box center [367, 84] width 196 height 6
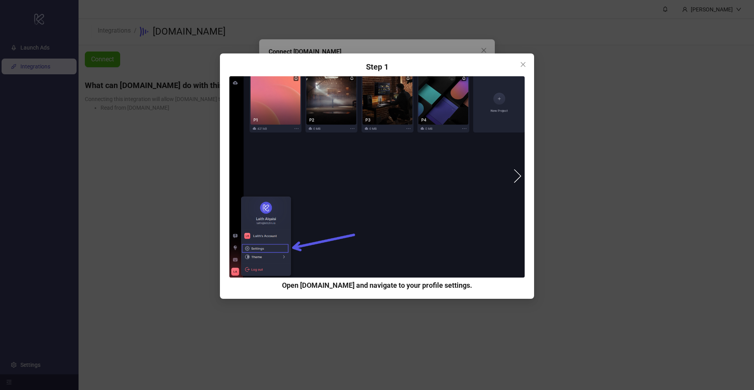
click at [513, 174] on button "next" at bounding box center [514, 176] width 14 height 14
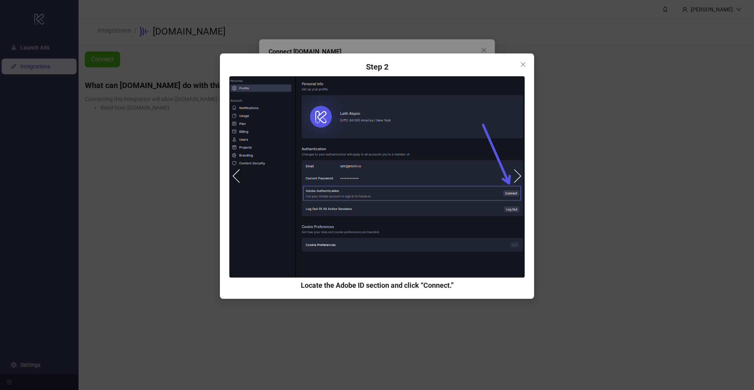
click at [513, 174] on button "next" at bounding box center [514, 176] width 14 height 14
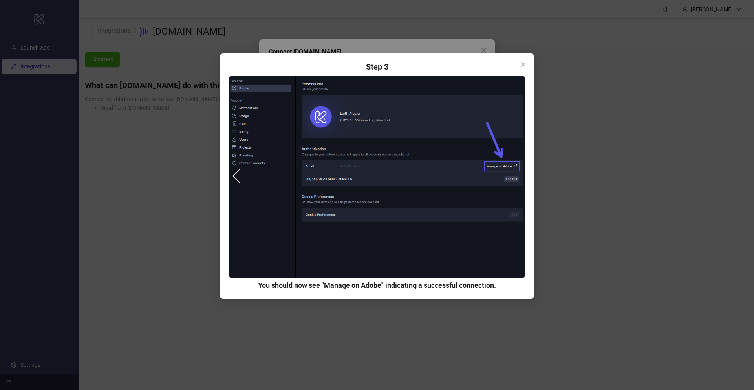
click at [243, 181] on button "prev" at bounding box center [240, 176] width 14 height 14
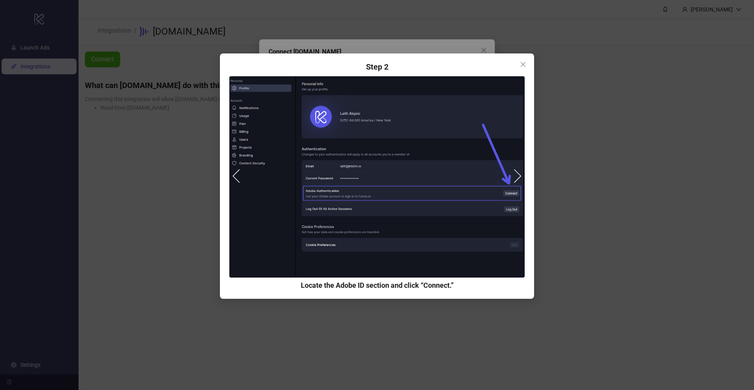
click at [243, 181] on button "prev" at bounding box center [240, 176] width 14 height 14
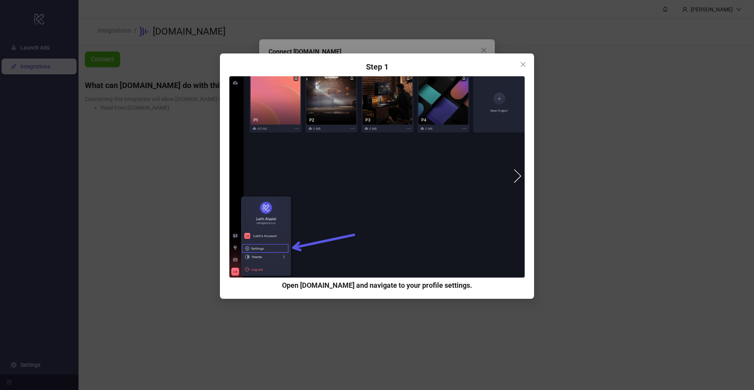
click at [515, 178] on button "next" at bounding box center [514, 176] width 14 height 14
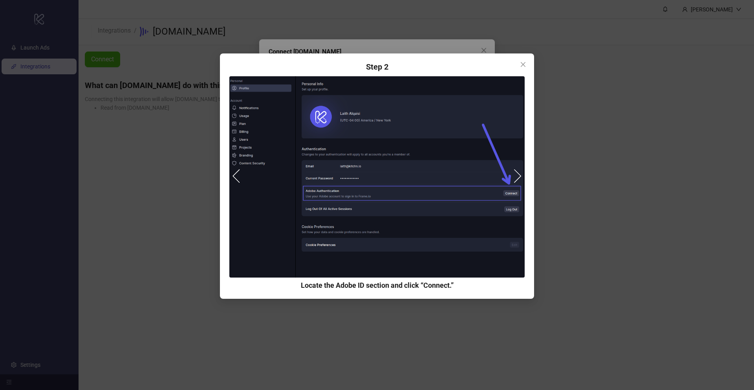
click at [559, 192] on div "Step 1 Open [DOMAIN_NAME] and navigate to your profile settings. Step 2 Locate …" at bounding box center [377, 195] width 754 height 390
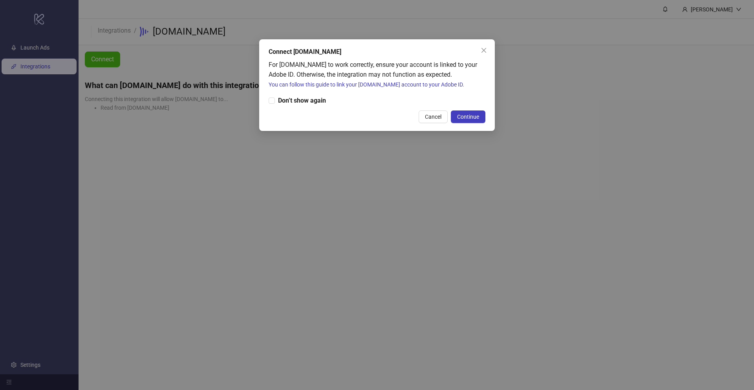
click at [26, 362] on div "Connect [DOMAIN_NAME] For [DOMAIN_NAME] to work correctly, ensure your account …" at bounding box center [377, 195] width 754 height 390
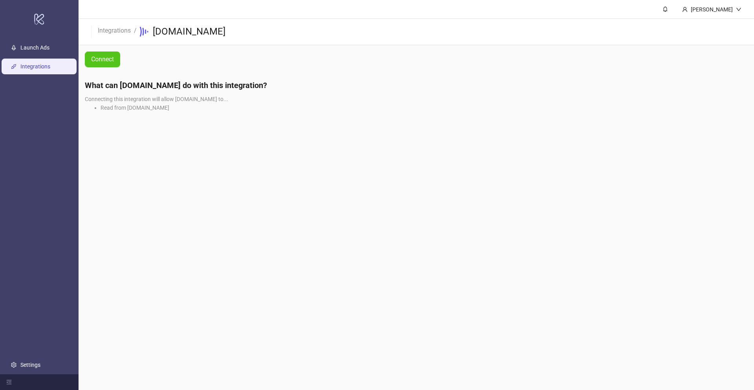
click at [24, 363] on link "Settings" at bounding box center [30, 364] width 20 height 6
